Goal: Information Seeking & Learning: Learn about a topic

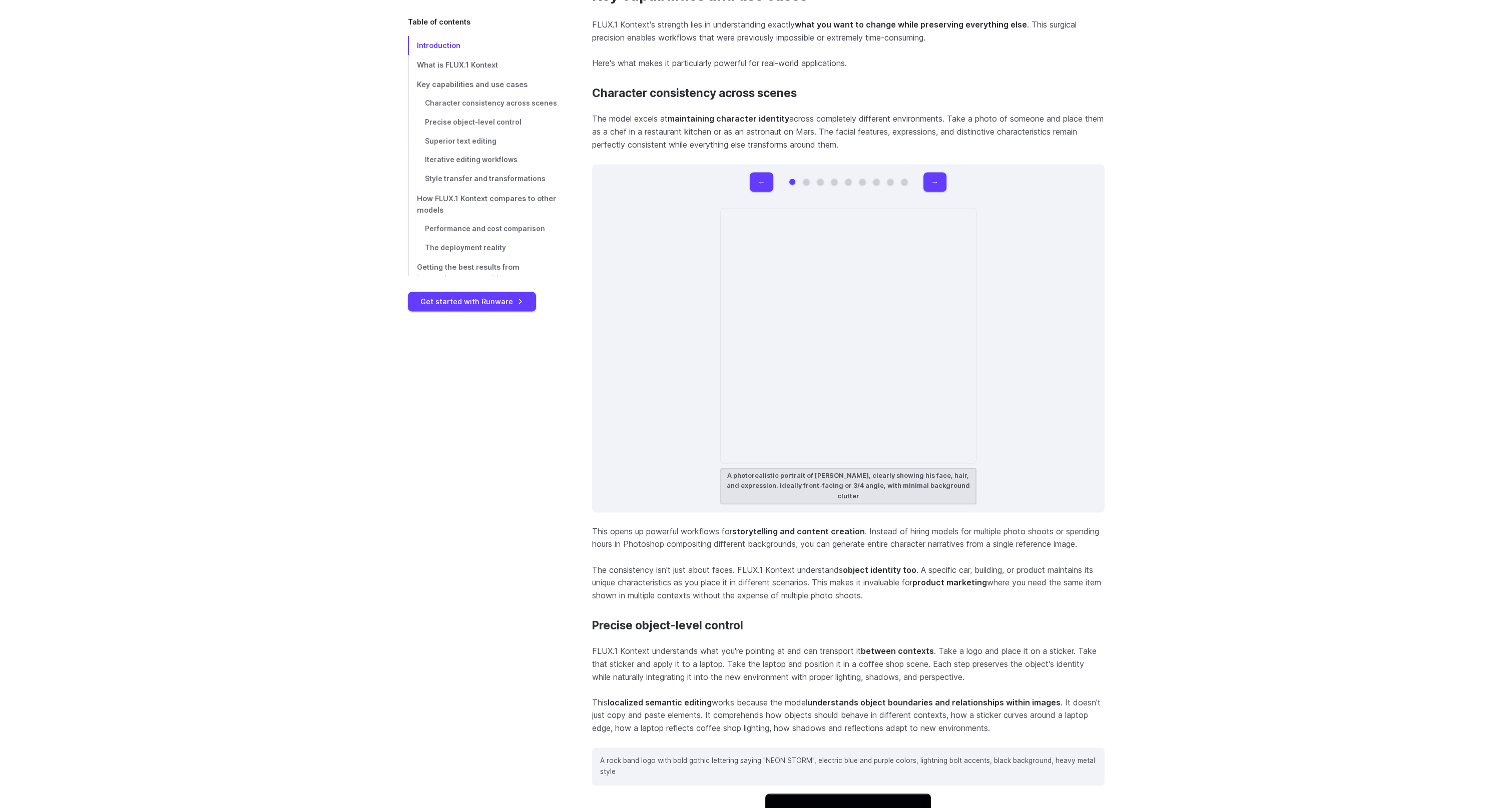
scroll to position [2800, 0]
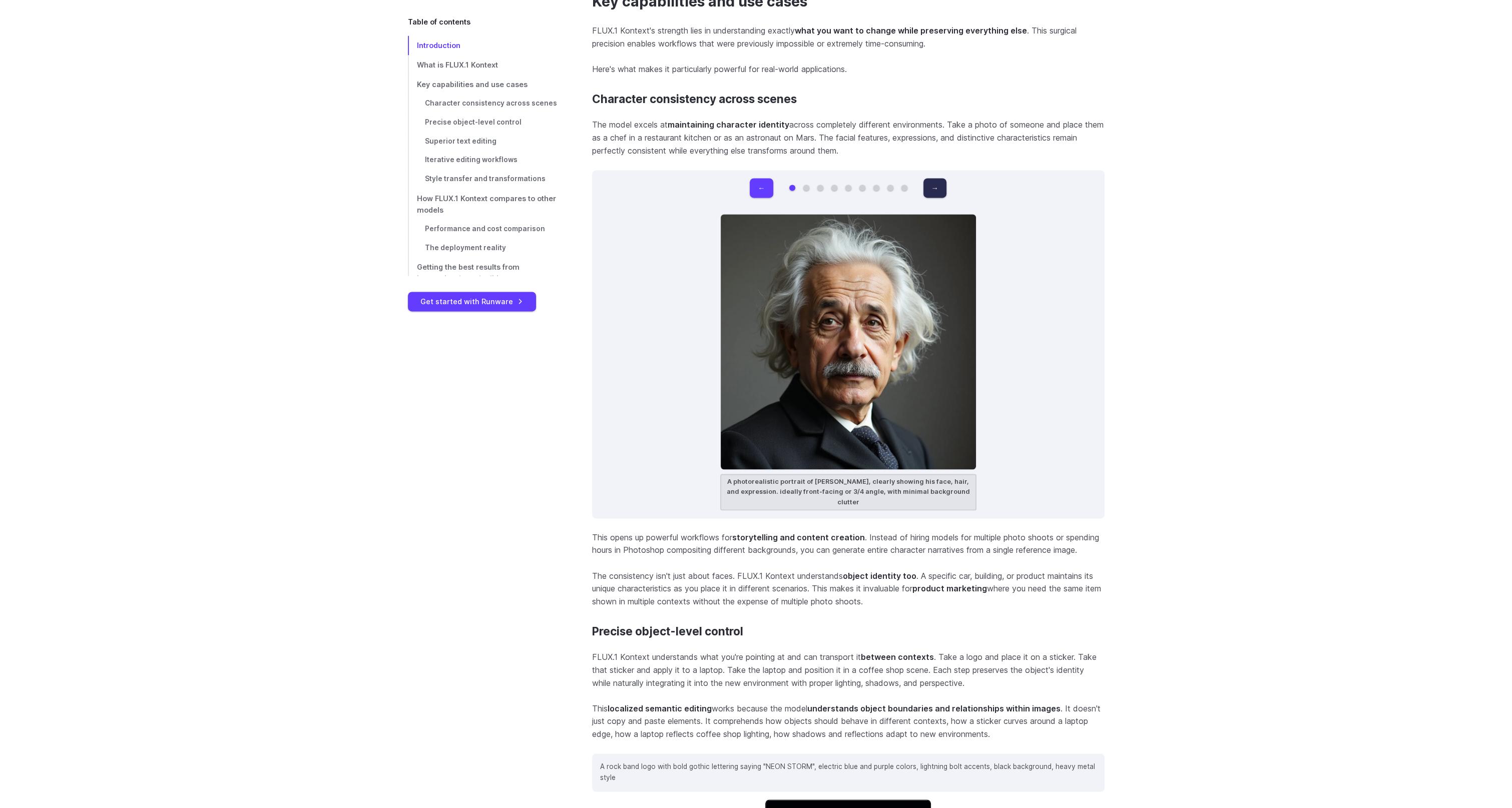
click at [945, 183] on button "→" at bounding box center [934, 187] width 23 height 19
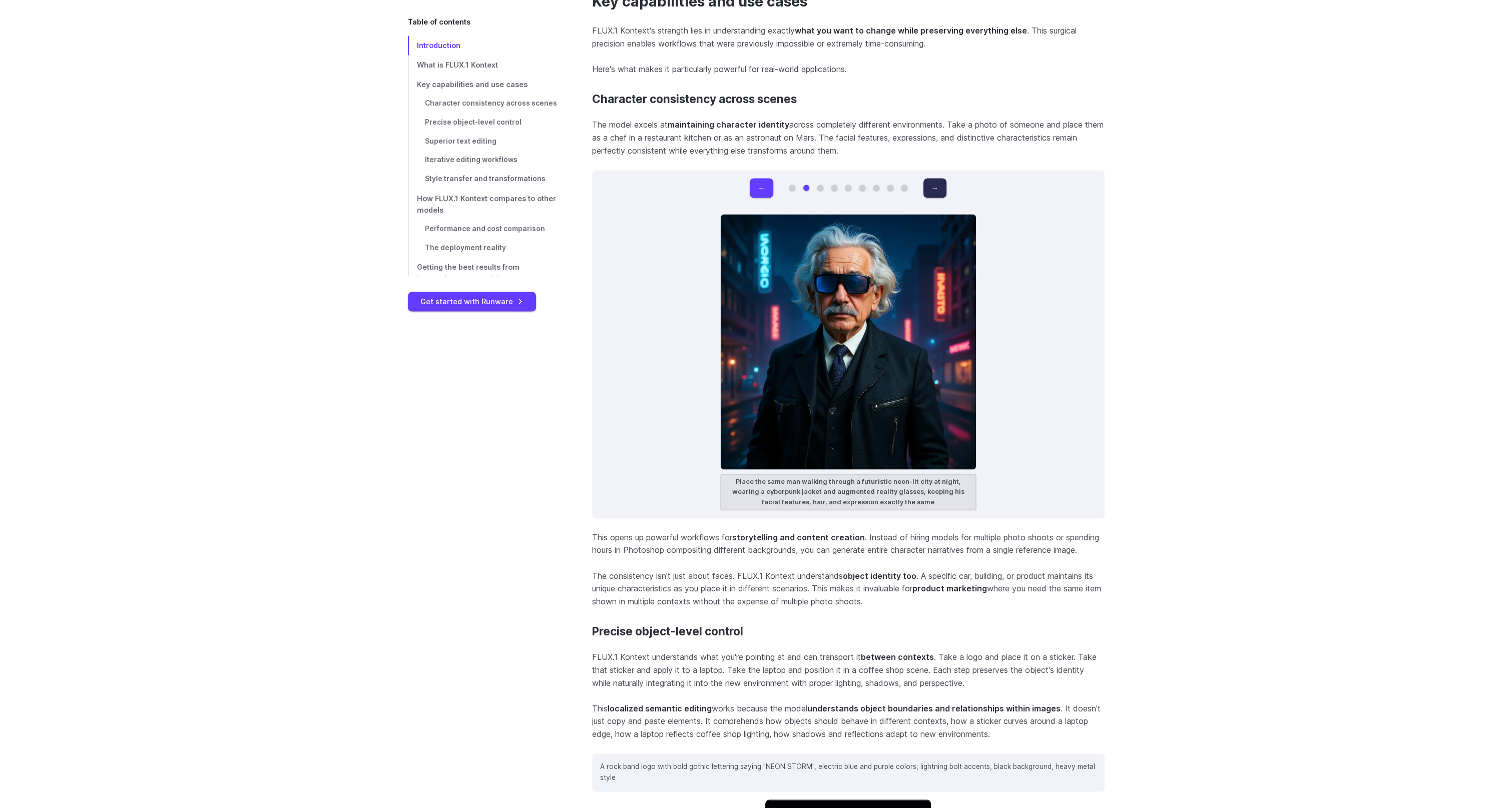
click at [944, 187] on button "→" at bounding box center [934, 187] width 23 height 19
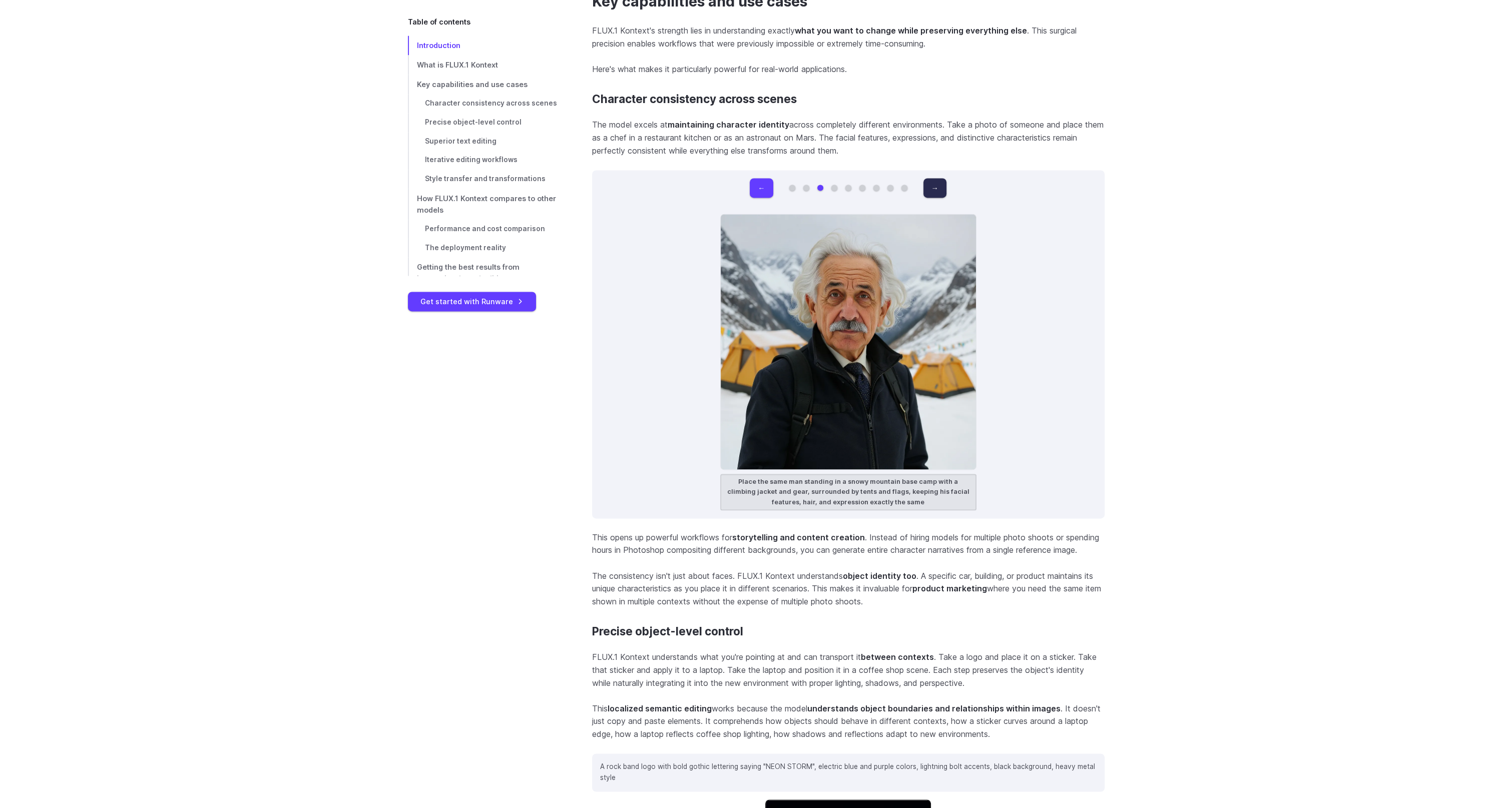
click at [944, 187] on button "→" at bounding box center [934, 187] width 23 height 19
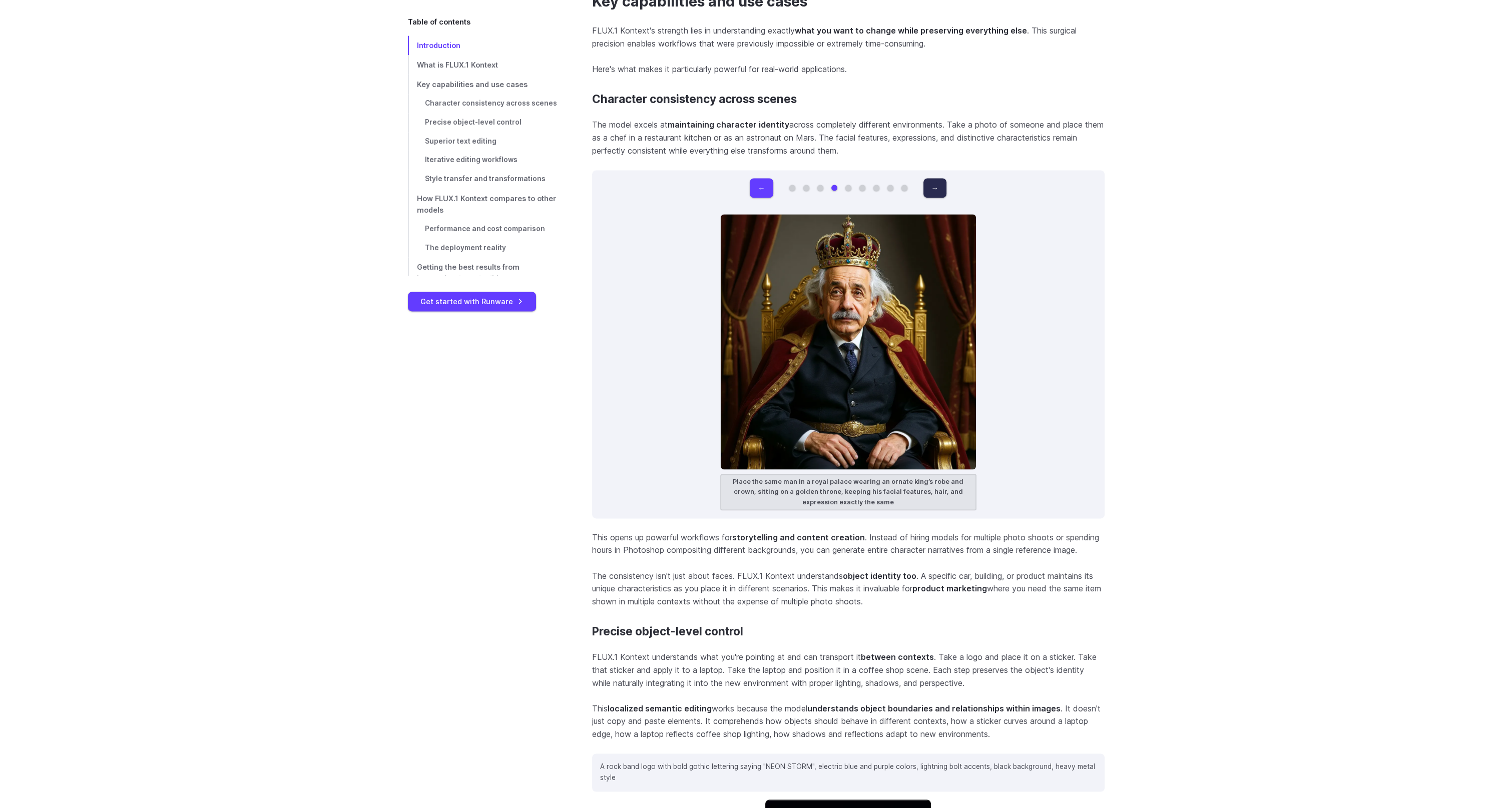
click at [944, 187] on button "→" at bounding box center [934, 187] width 23 height 19
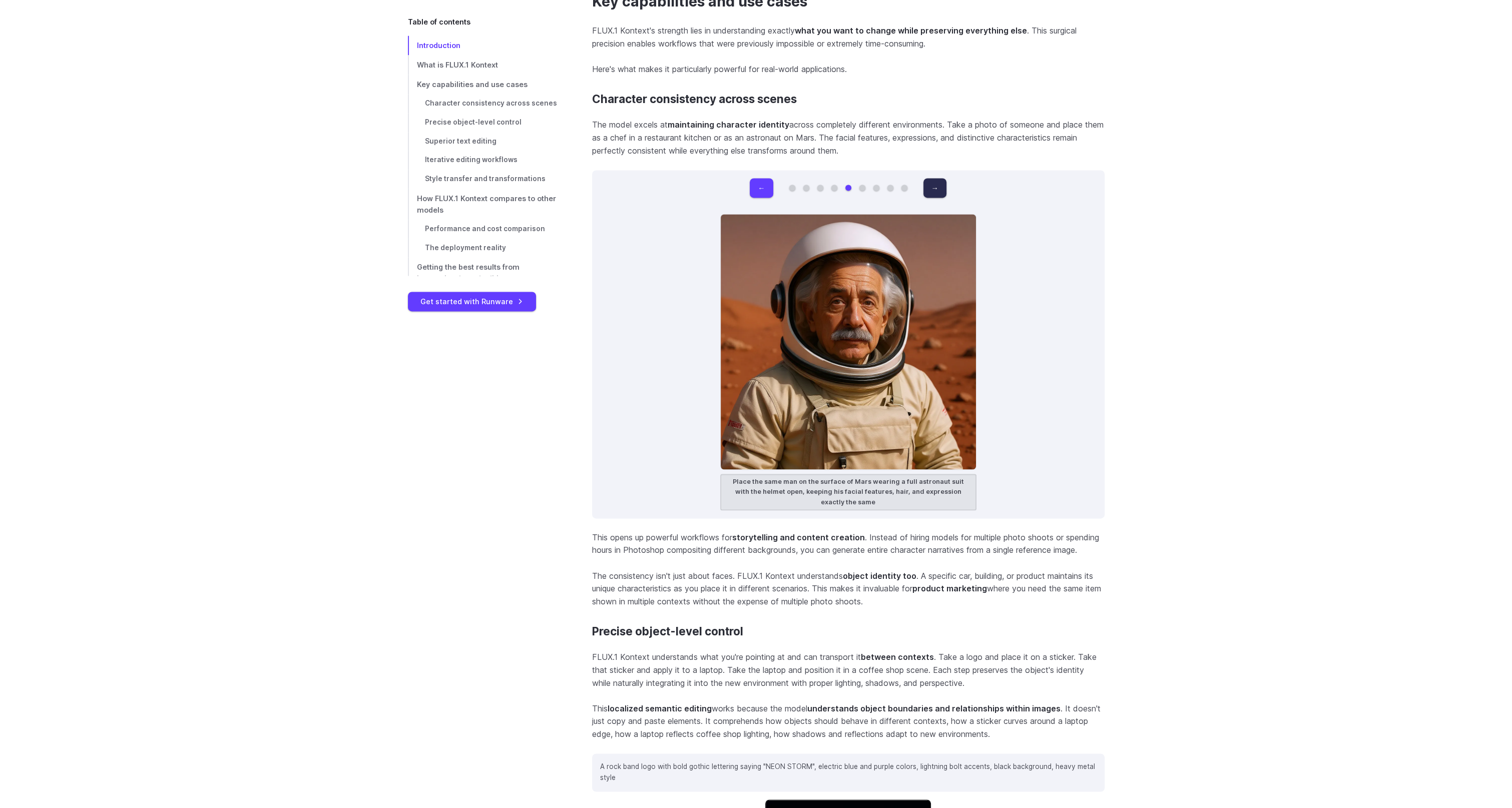
click at [944, 187] on button "→" at bounding box center [934, 187] width 23 height 19
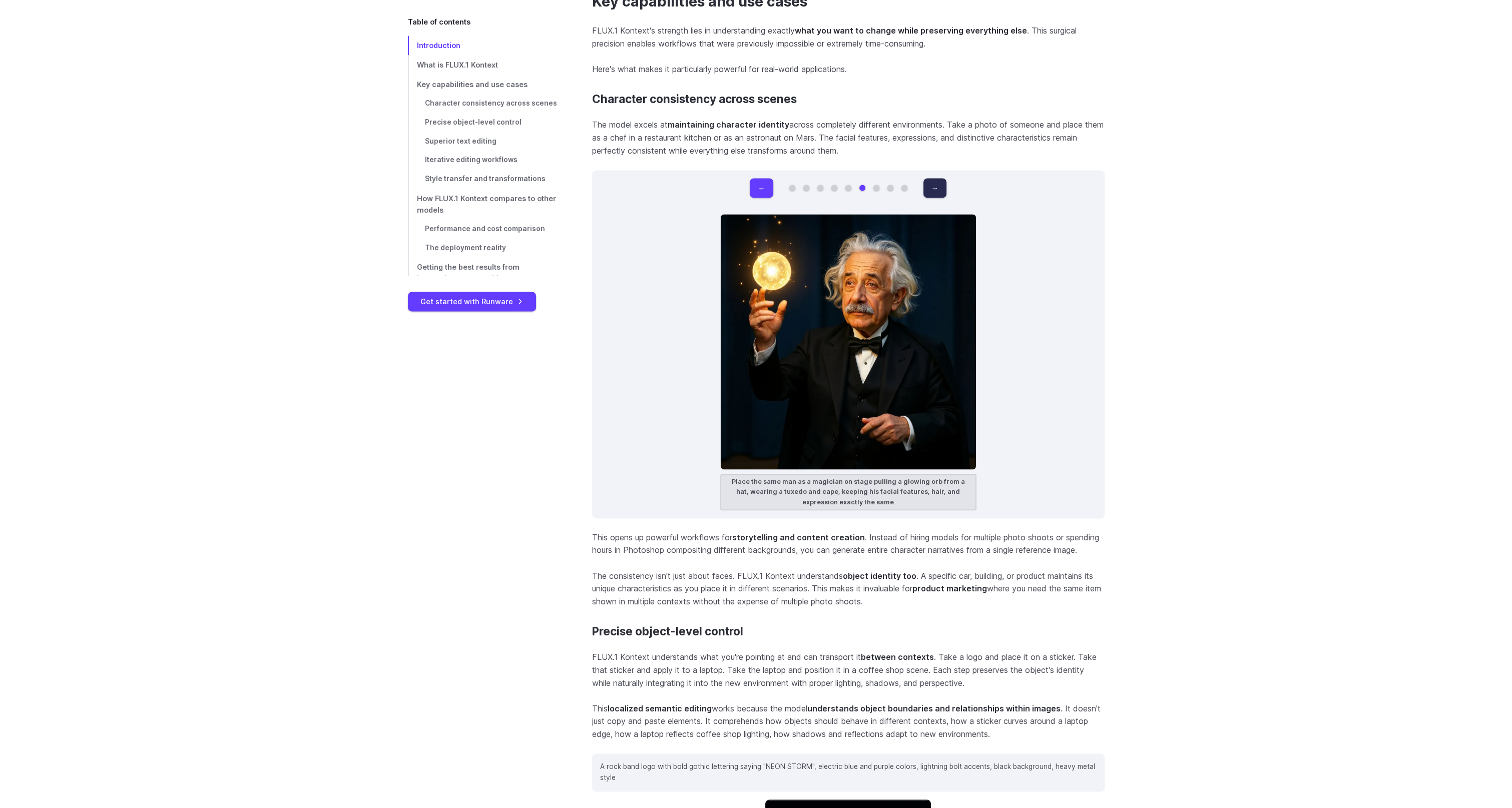
click at [944, 187] on button "→" at bounding box center [934, 187] width 23 height 19
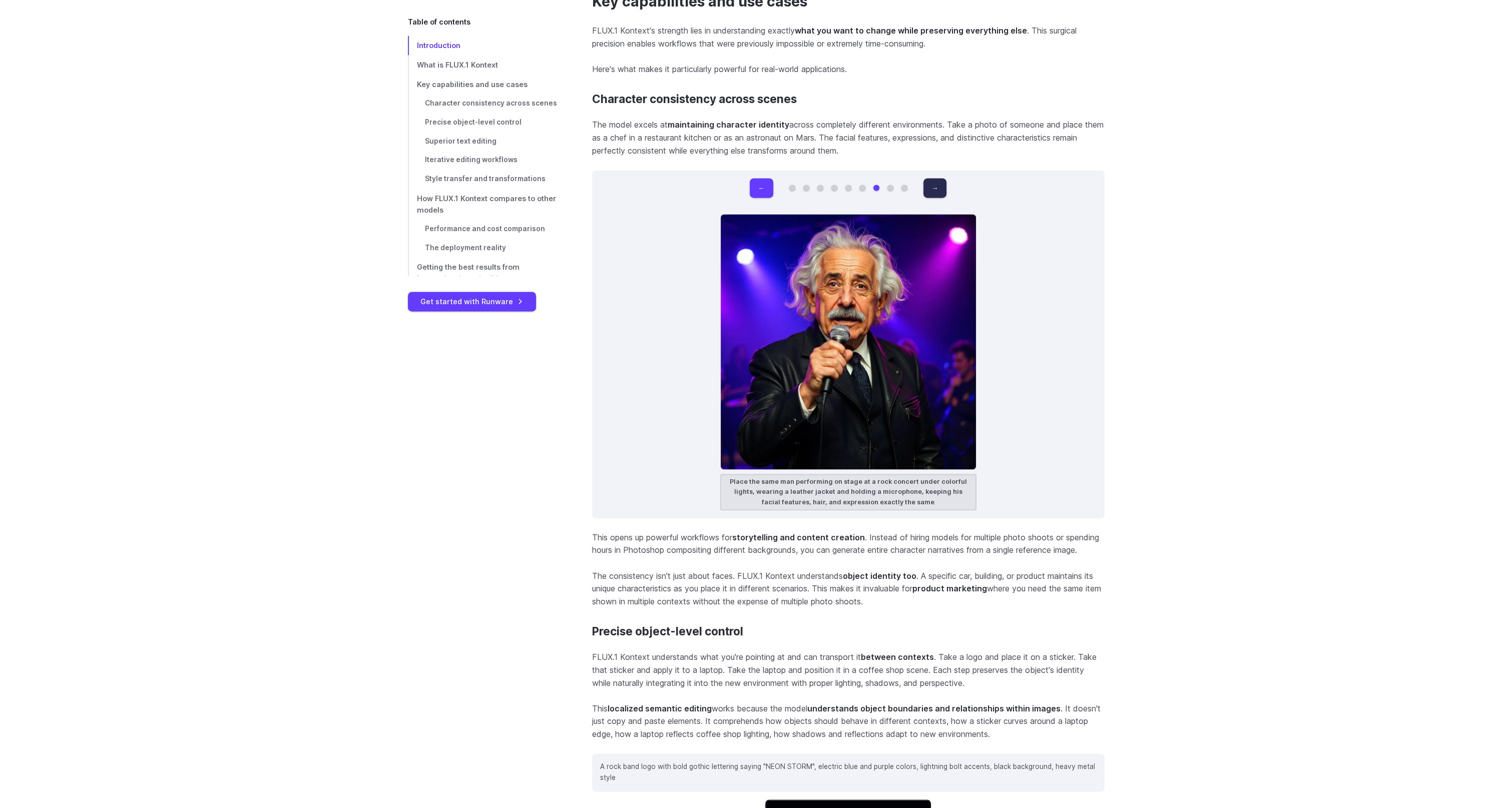
click at [944, 187] on button "→" at bounding box center [934, 187] width 23 height 19
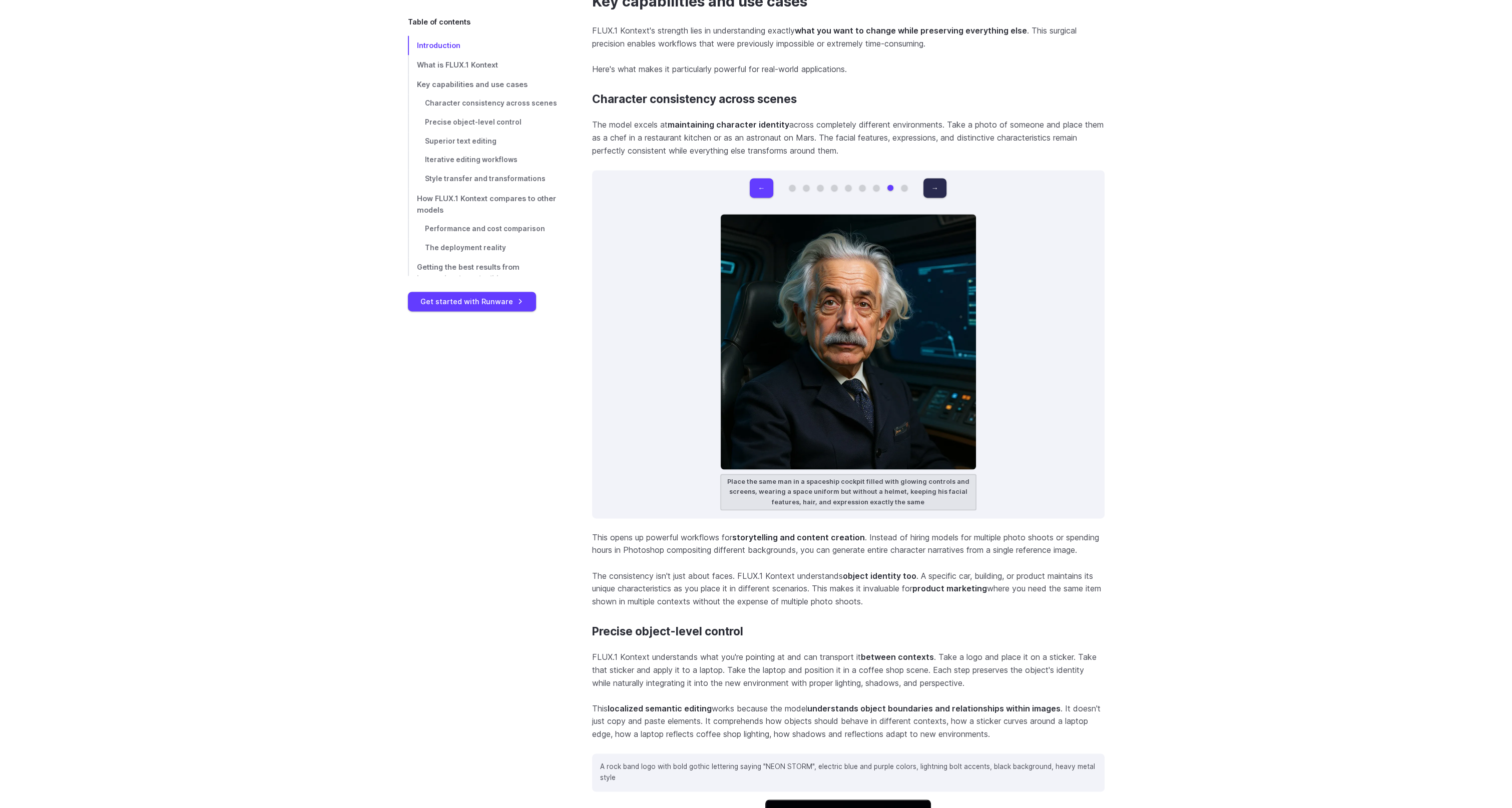
click at [944, 187] on button "→" at bounding box center [934, 187] width 23 height 19
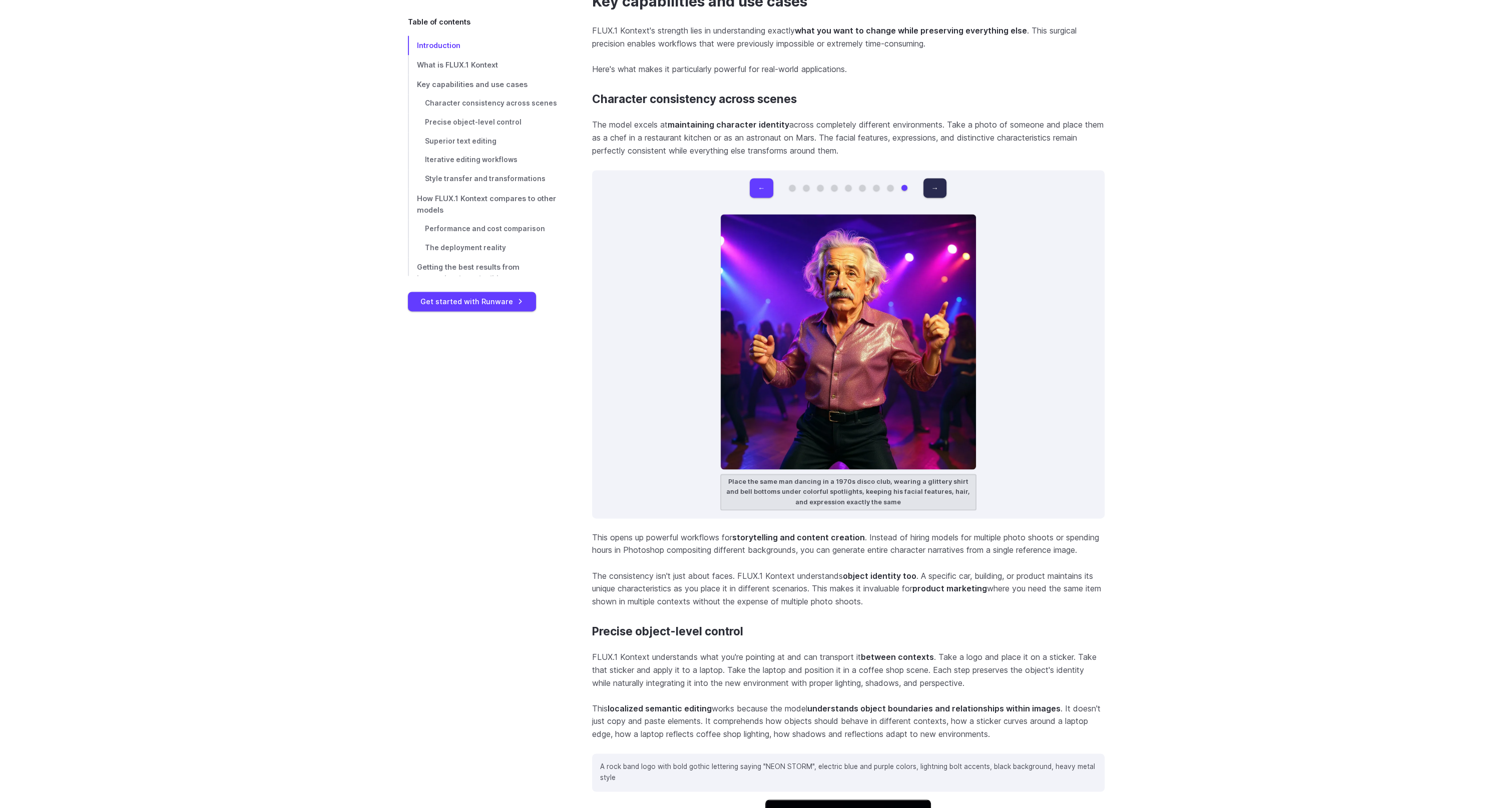
click at [944, 187] on button "→" at bounding box center [934, 187] width 23 height 19
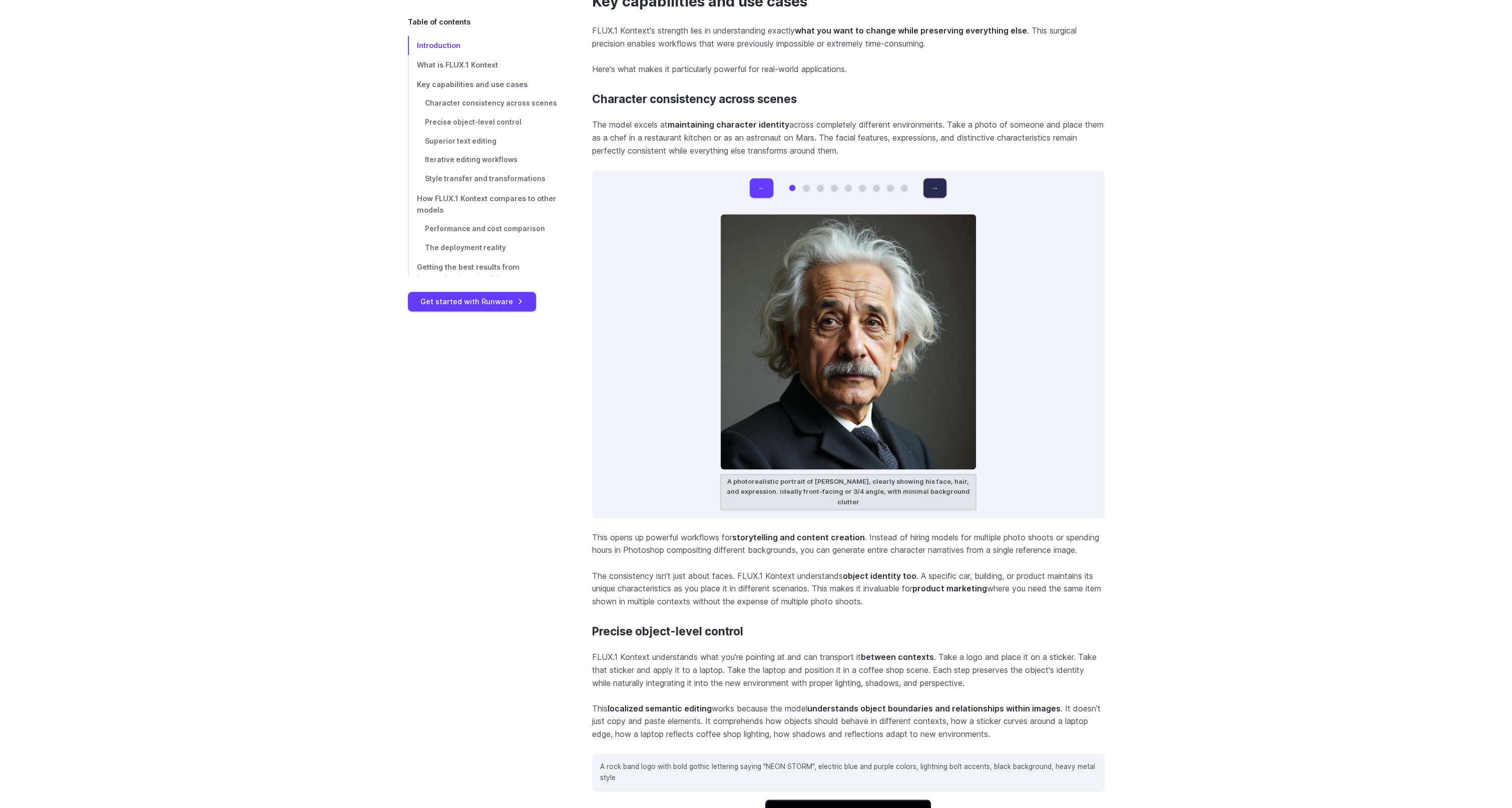
click at [944, 187] on button "→" at bounding box center [934, 187] width 23 height 19
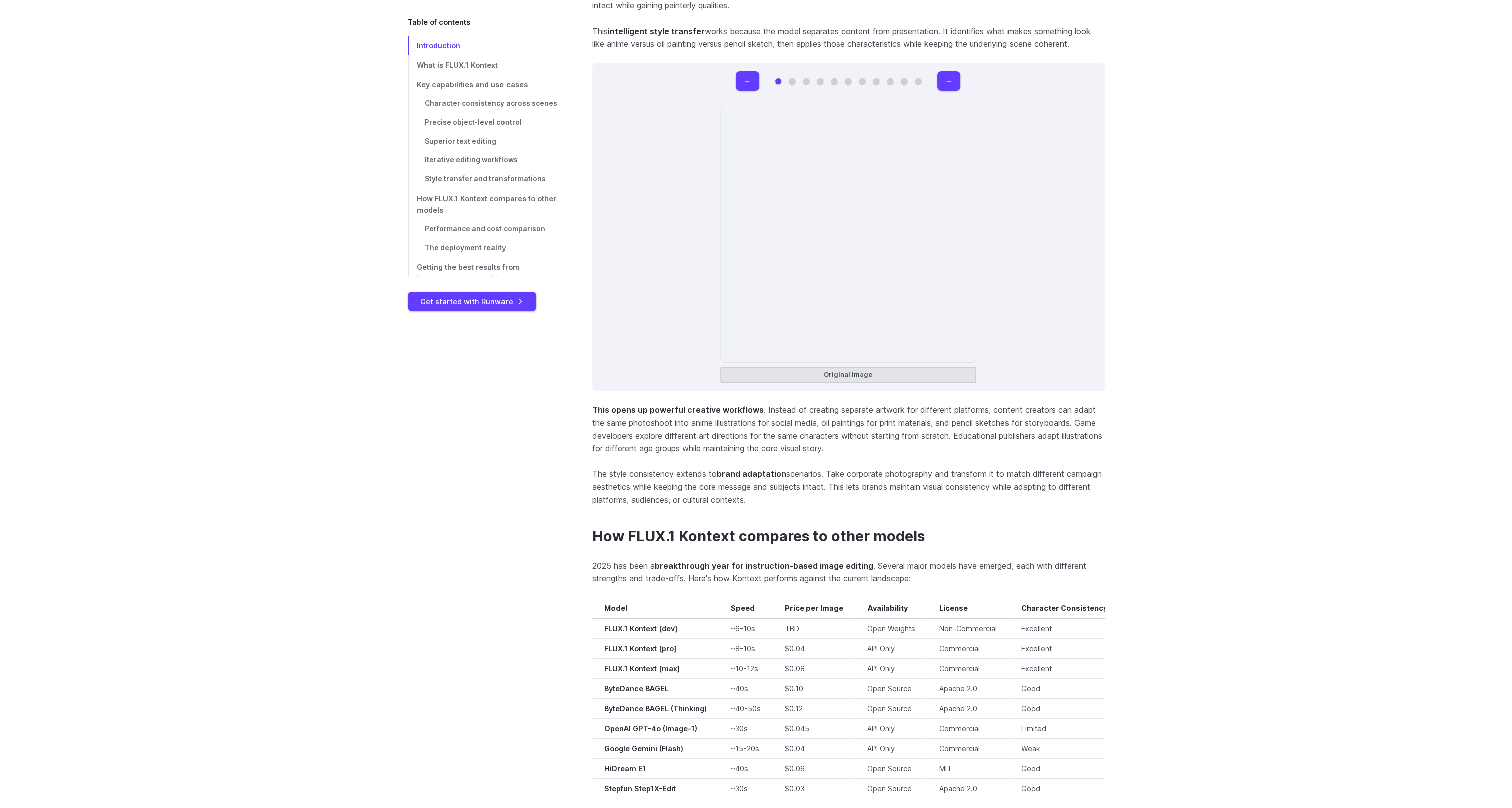
scroll to position [6393, 0]
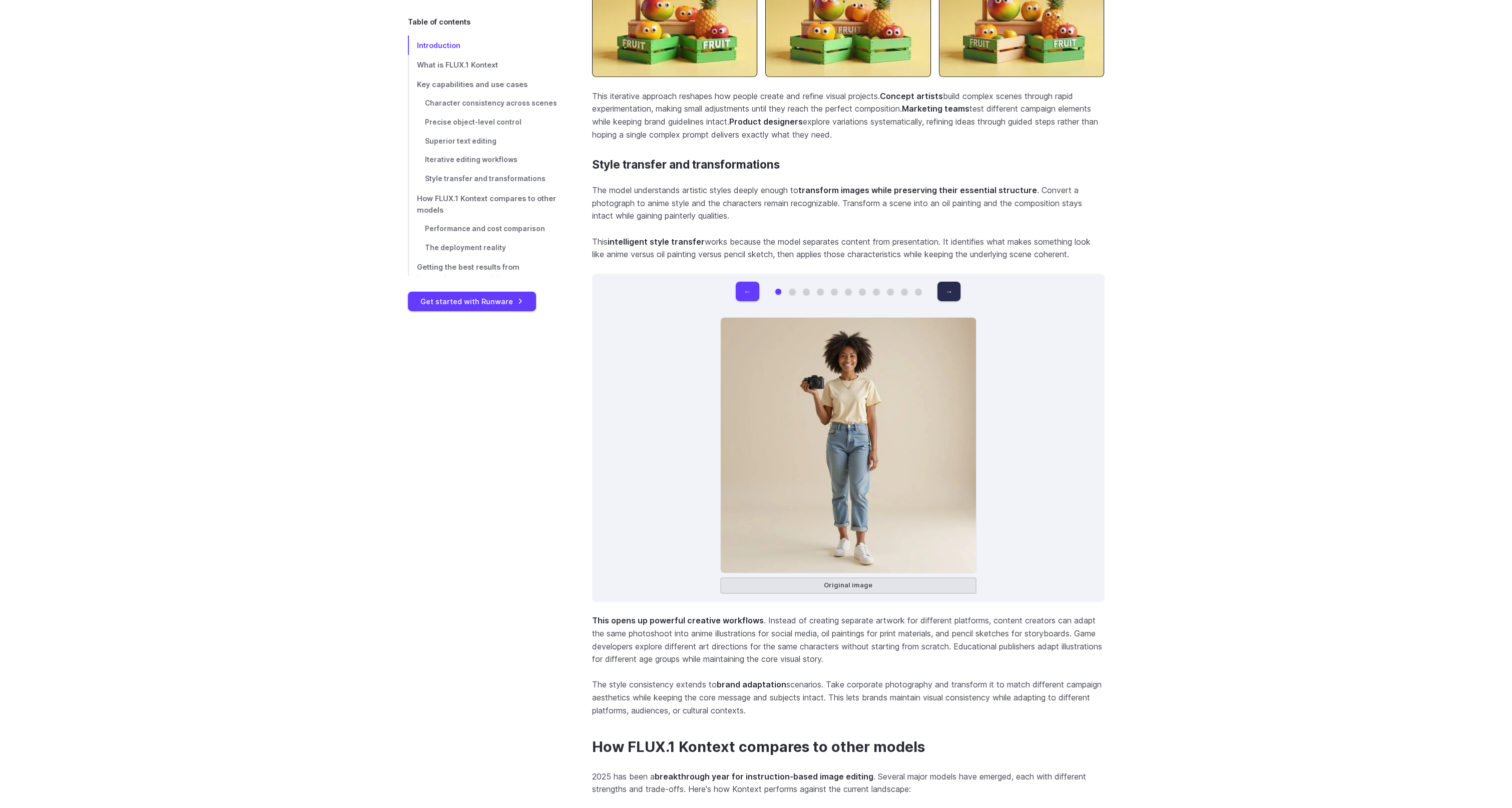
click at [953, 295] on button "→" at bounding box center [949, 291] width 23 height 19
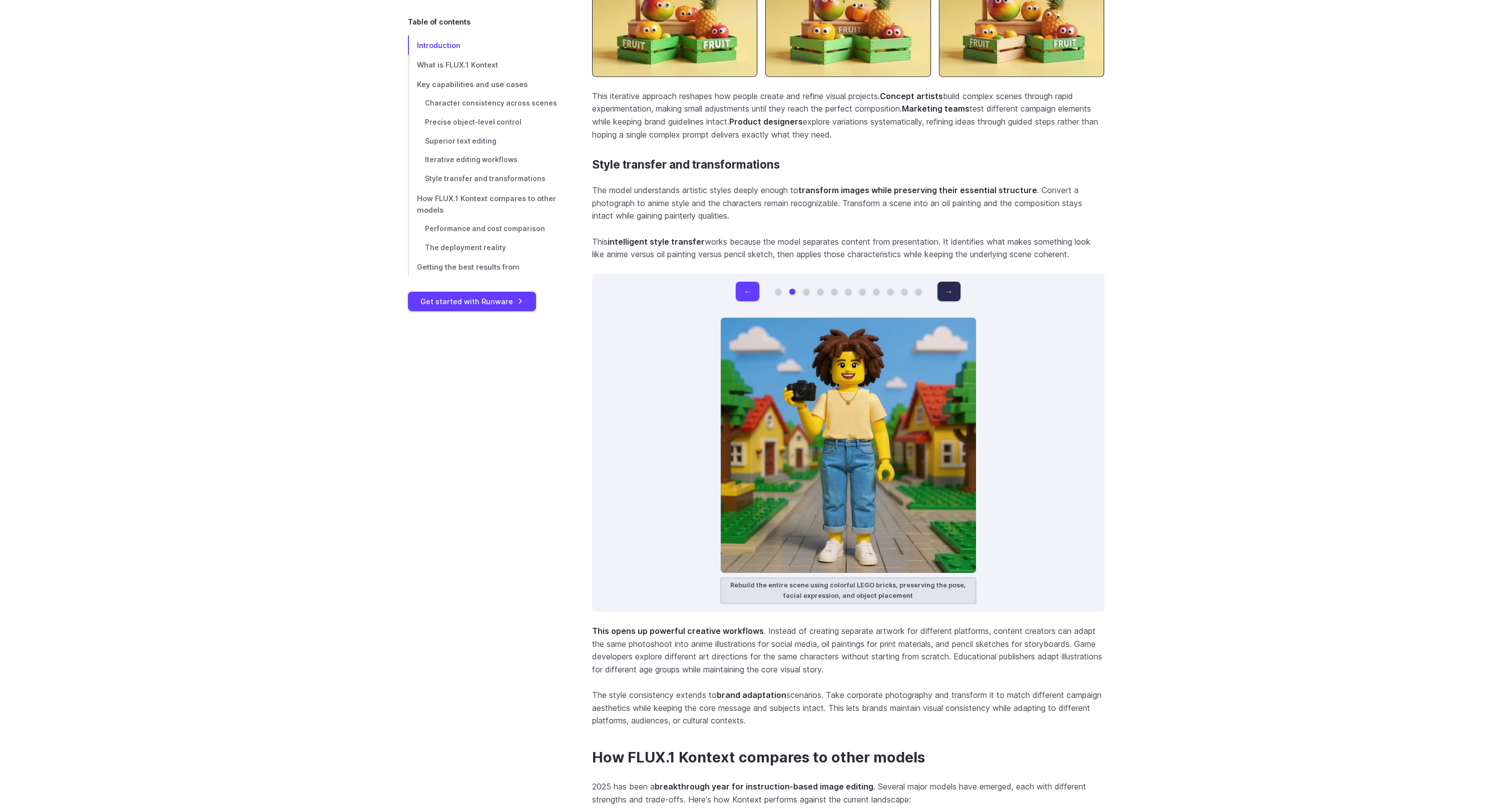
click at [953, 295] on button "→" at bounding box center [949, 291] width 23 height 19
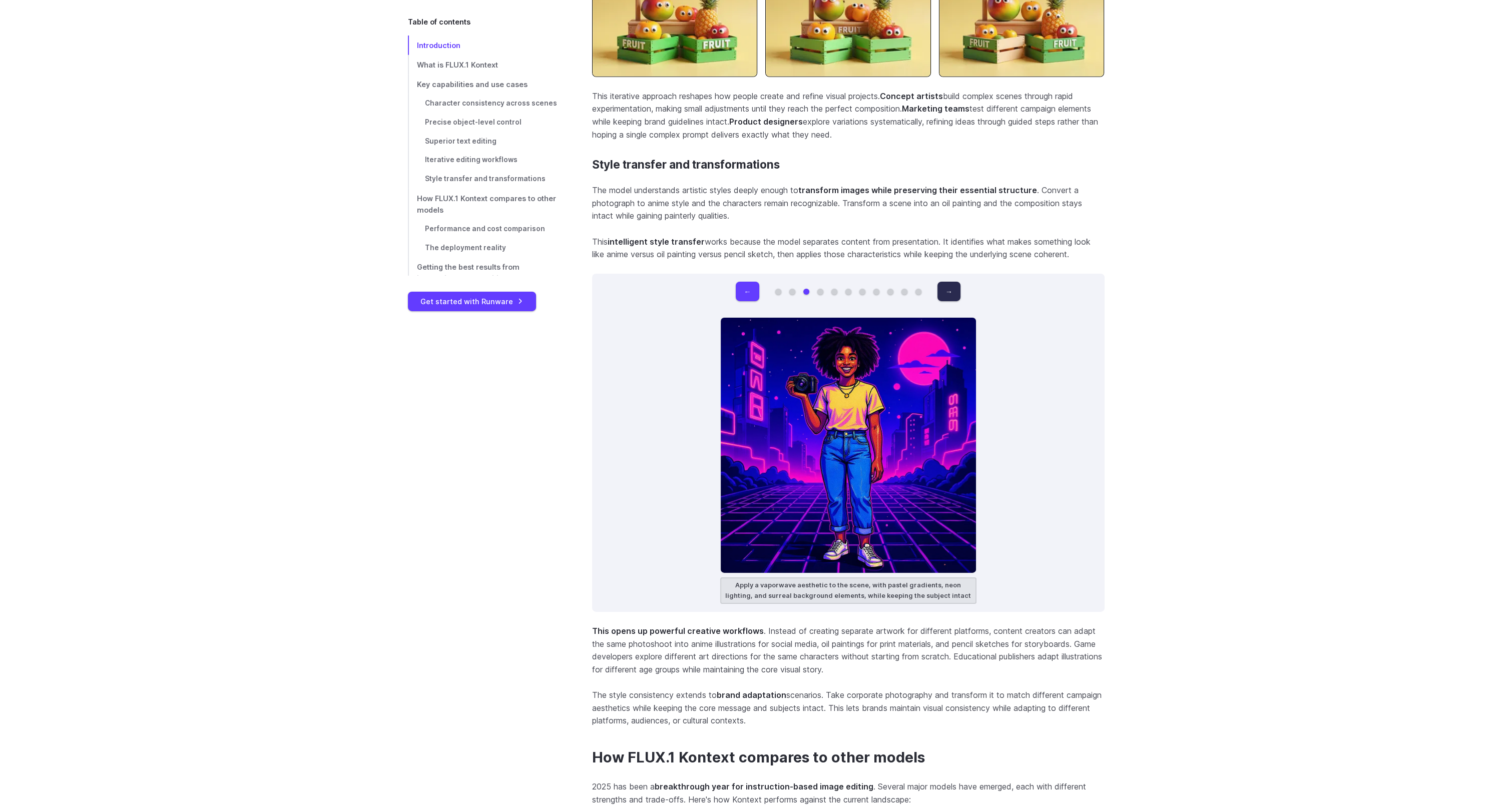
click at [953, 295] on button "→" at bounding box center [949, 291] width 23 height 19
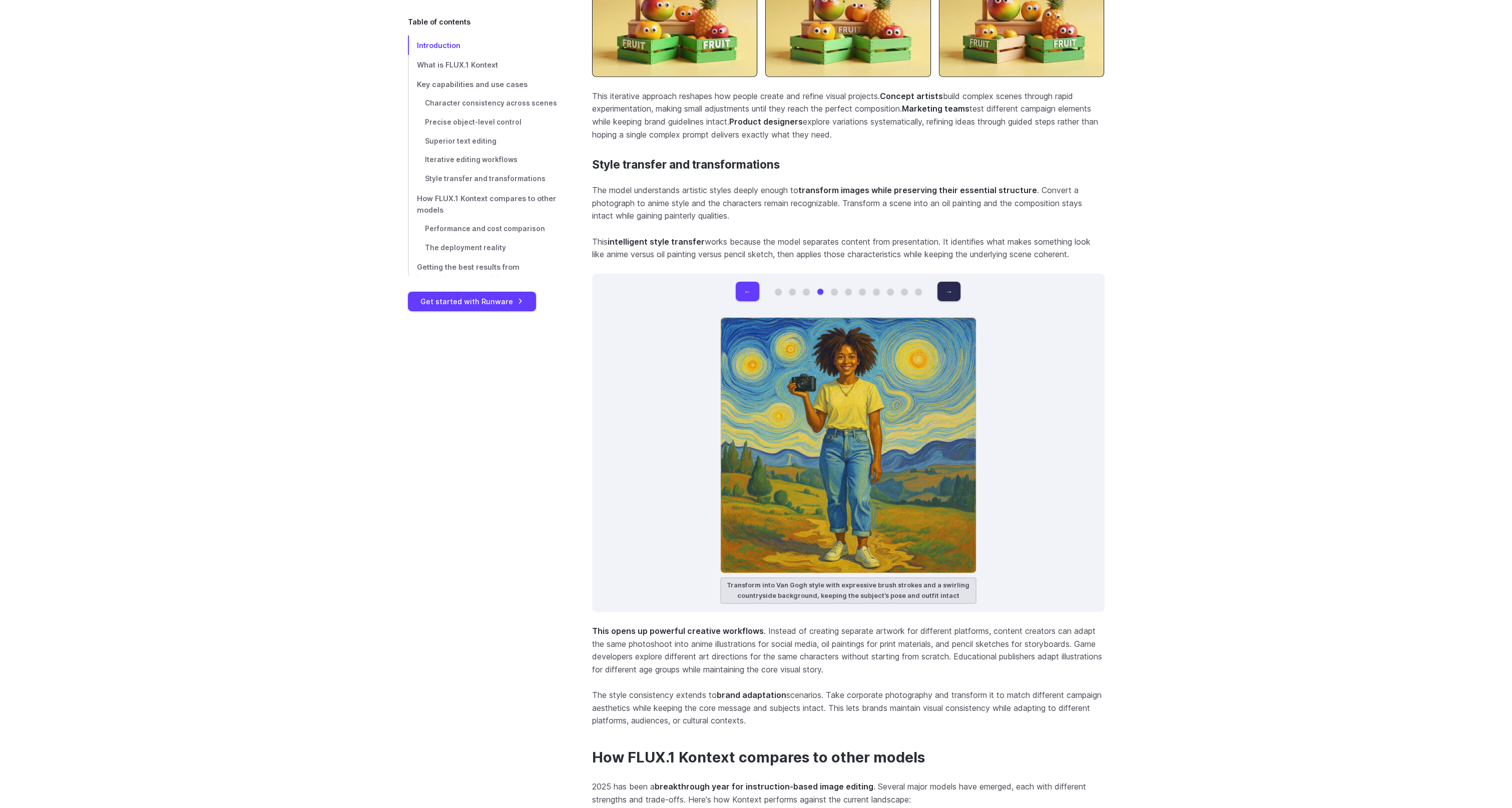
click at [953, 295] on button "→" at bounding box center [949, 291] width 23 height 19
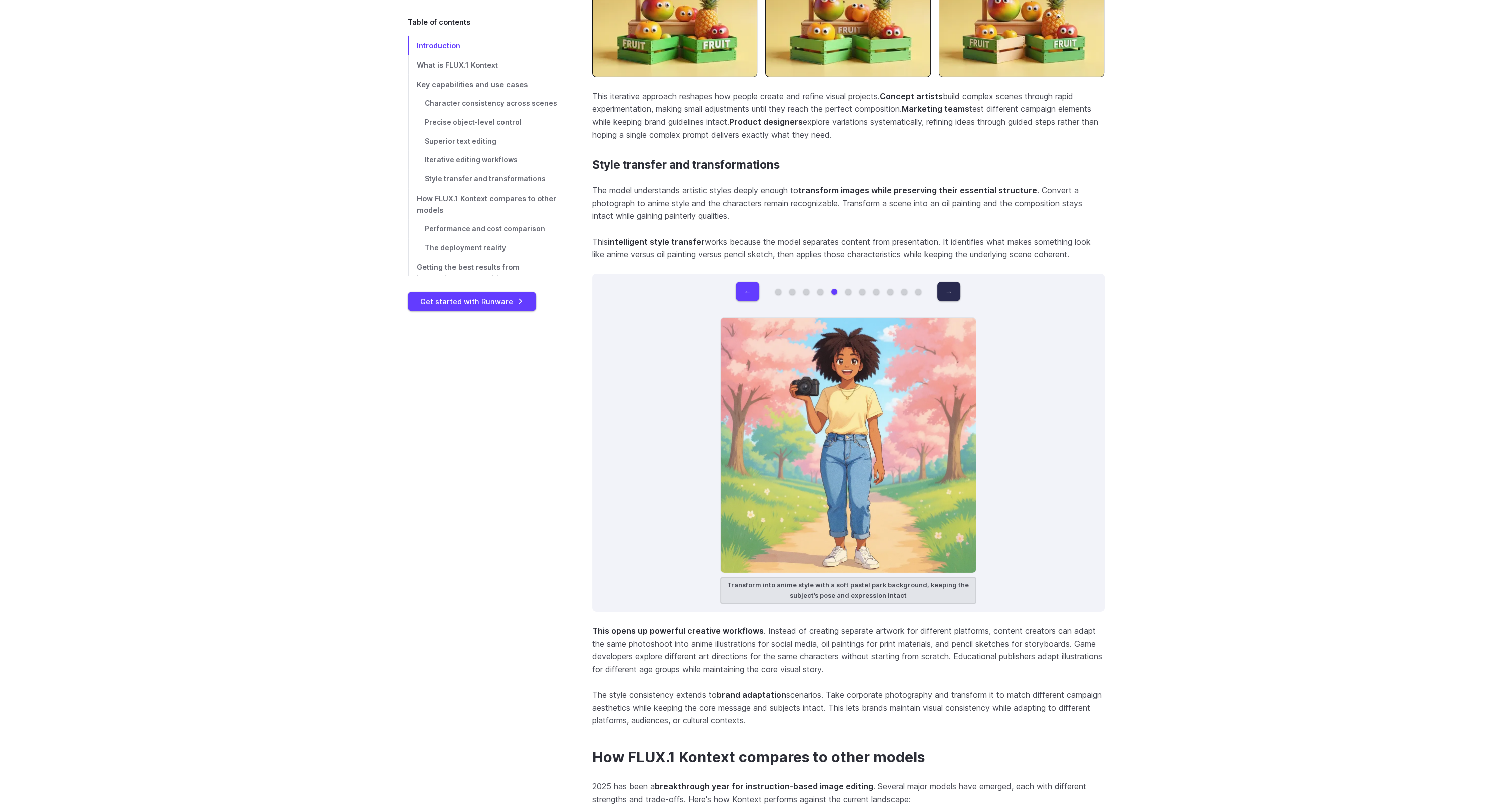
click at [953, 295] on button "→" at bounding box center [949, 291] width 23 height 19
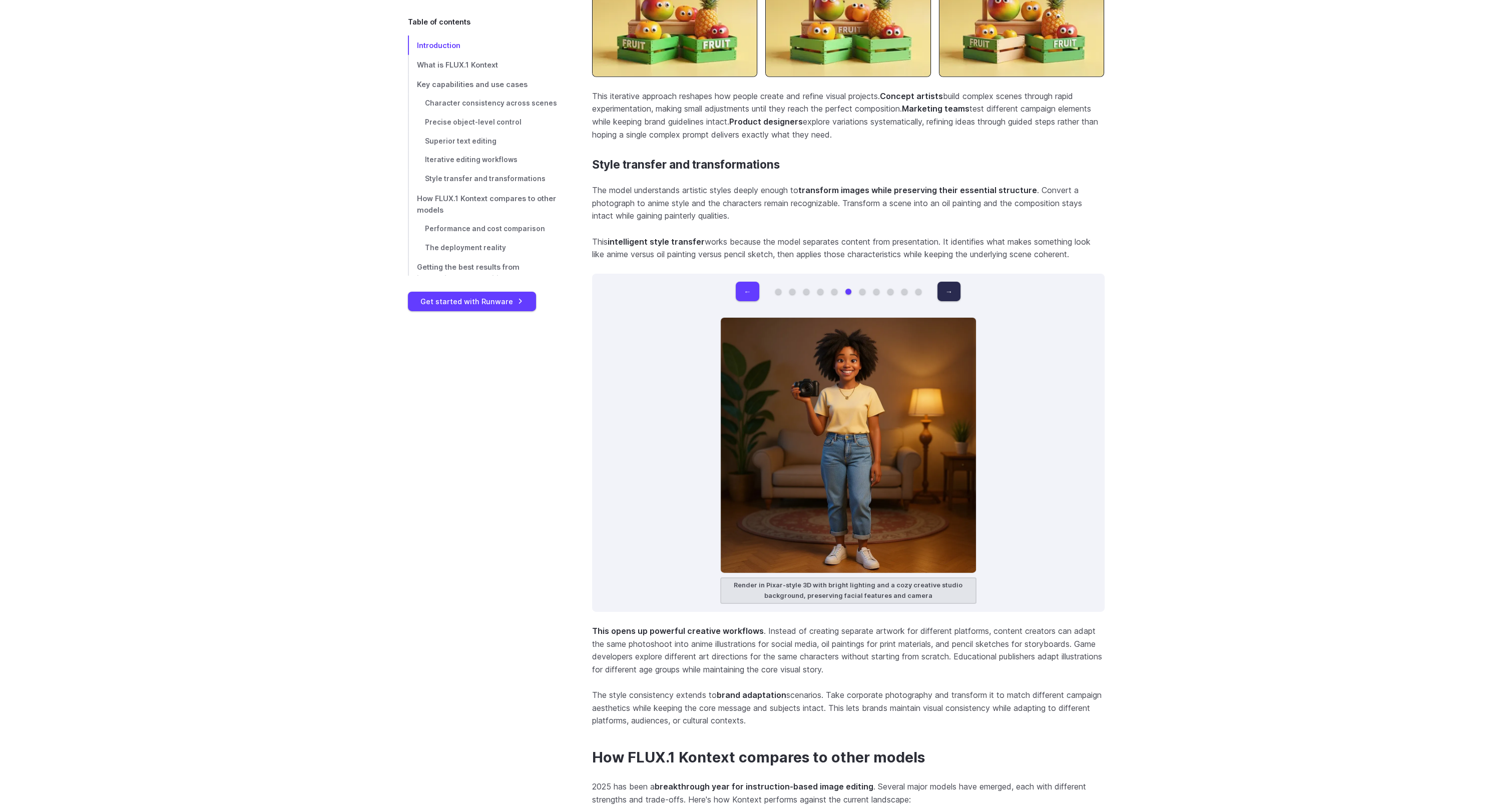
click at [953, 295] on button "→" at bounding box center [949, 291] width 23 height 19
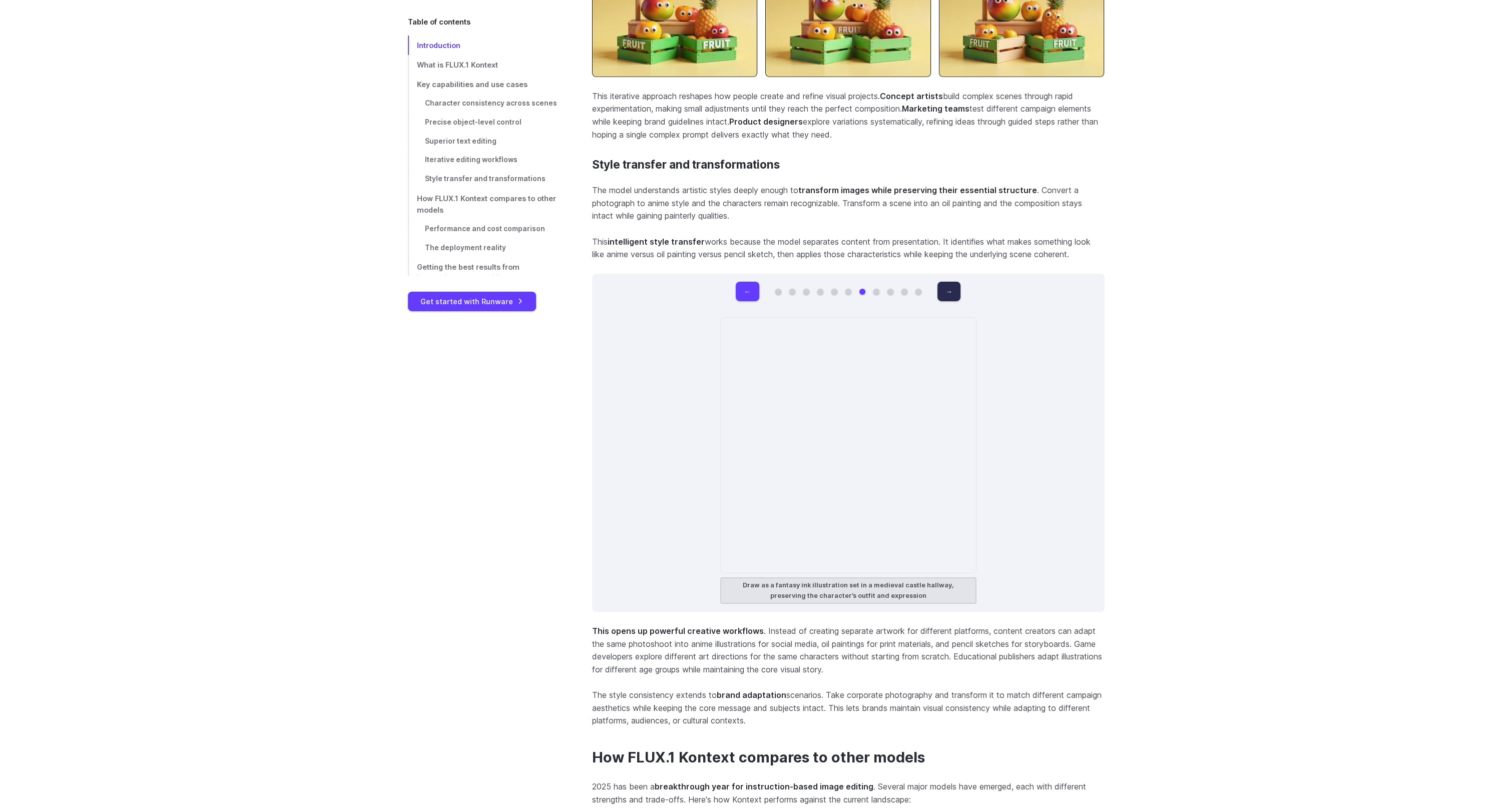
click at [953, 295] on button "→" at bounding box center [949, 291] width 23 height 19
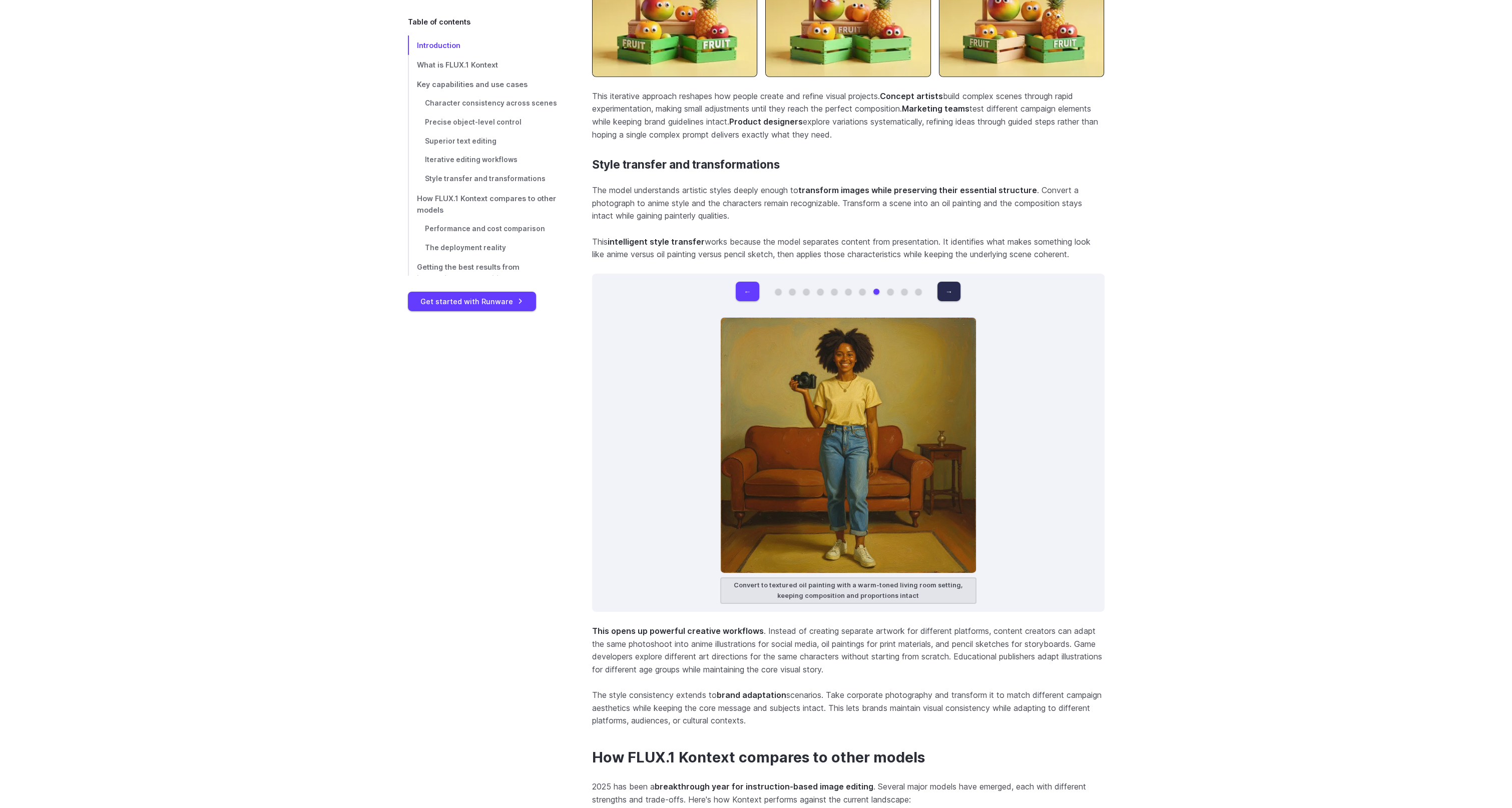
click at [953, 295] on button "→" at bounding box center [949, 291] width 23 height 19
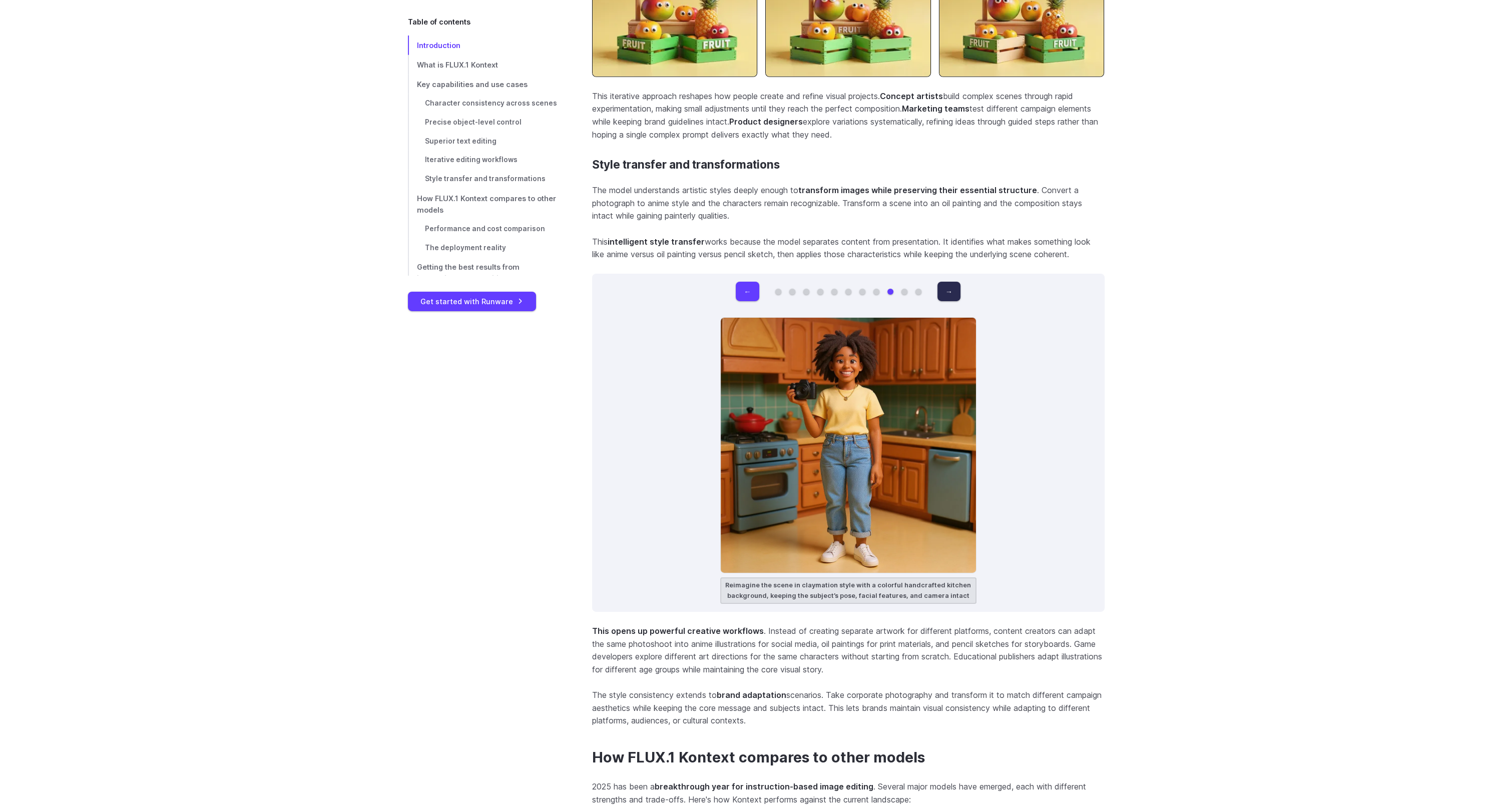
click at [953, 295] on button "→" at bounding box center [949, 291] width 23 height 19
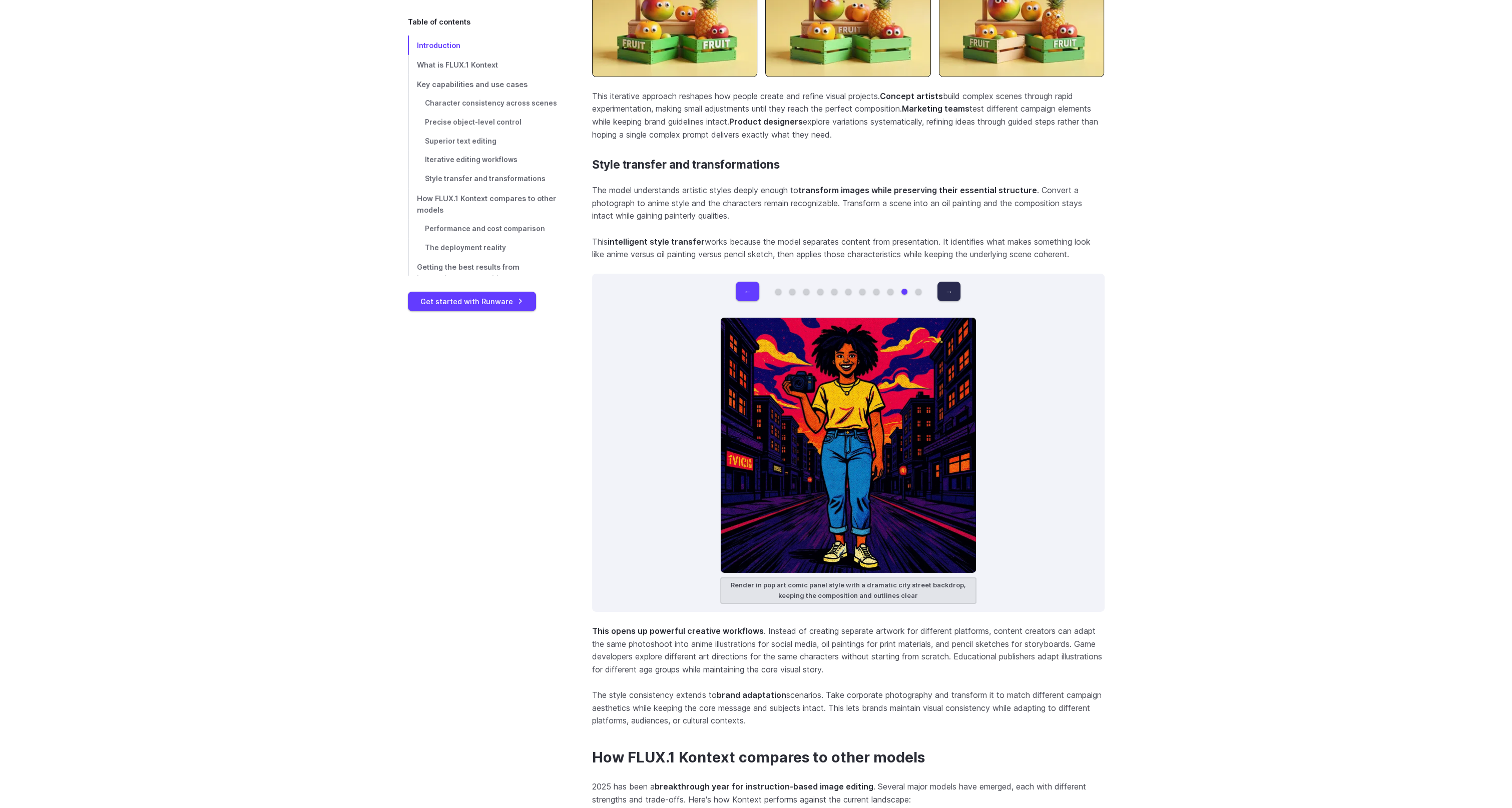
click at [953, 295] on button "→" at bounding box center [949, 291] width 23 height 19
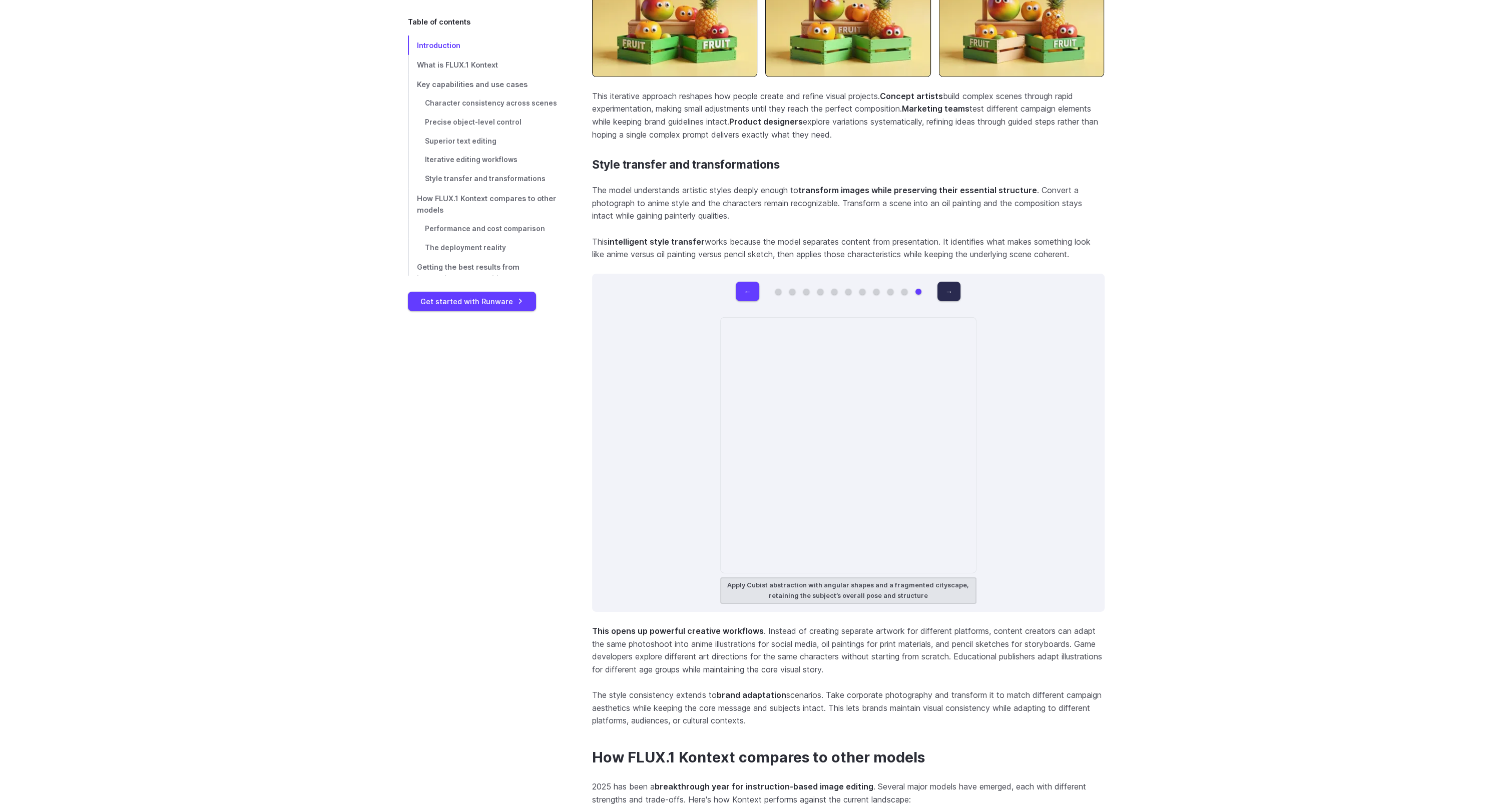
click at [953, 295] on button "→" at bounding box center [949, 291] width 23 height 19
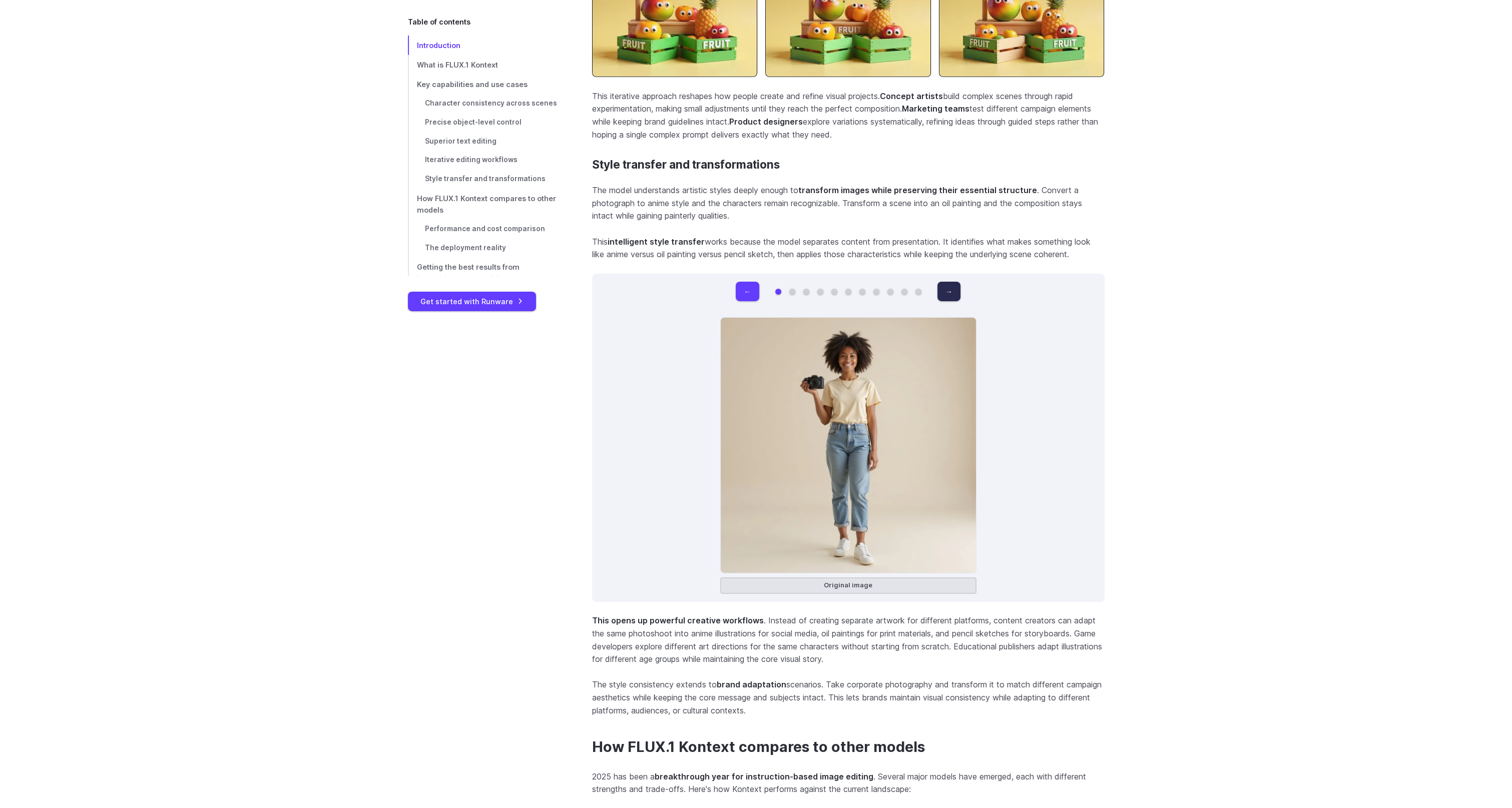
click at [953, 295] on button "→" at bounding box center [949, 291] width 23 height 19
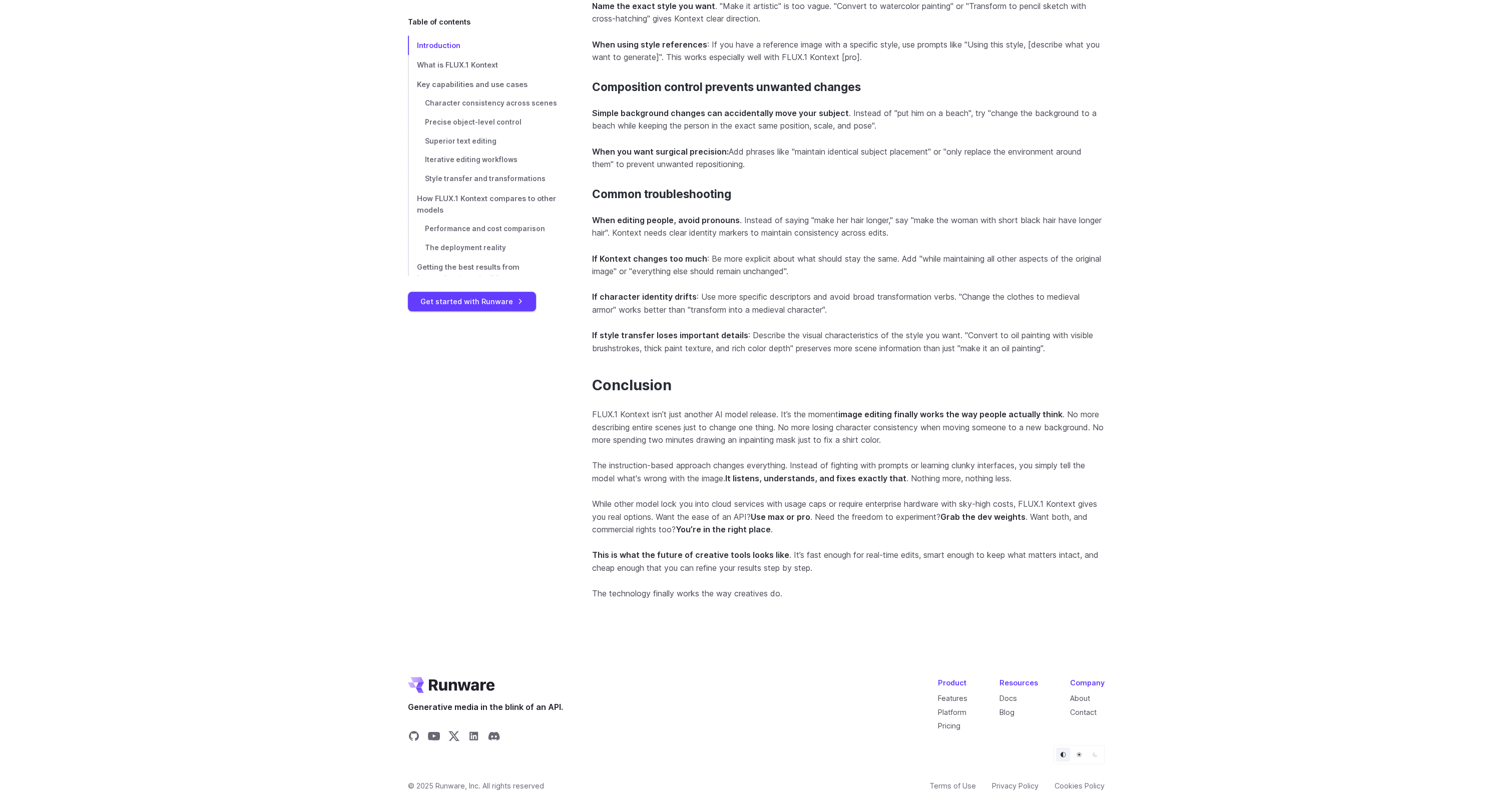
scroll to position [9441, 0]
